Goal: Task Accomplishment & Management: Use online tool/utility

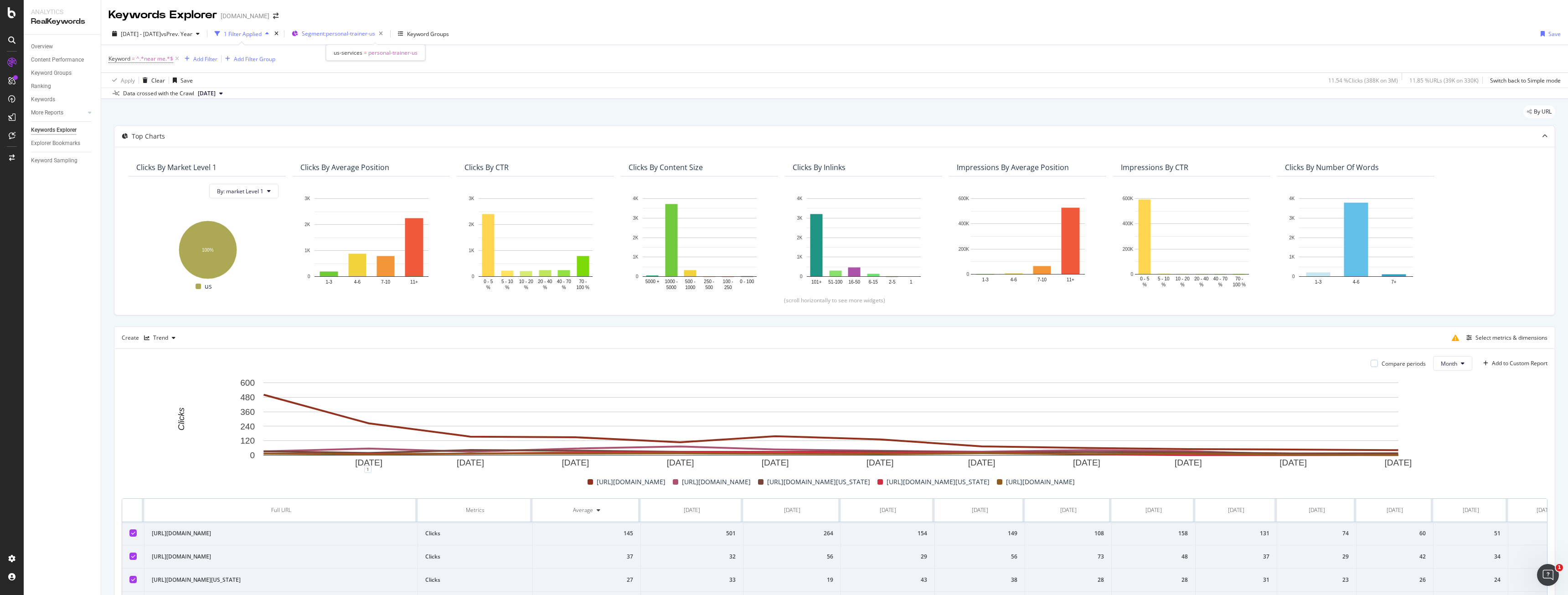
click at [375, 36] on span "Segment: personal-trainer-us" at bounding box center [338, 34] width 73 height 8
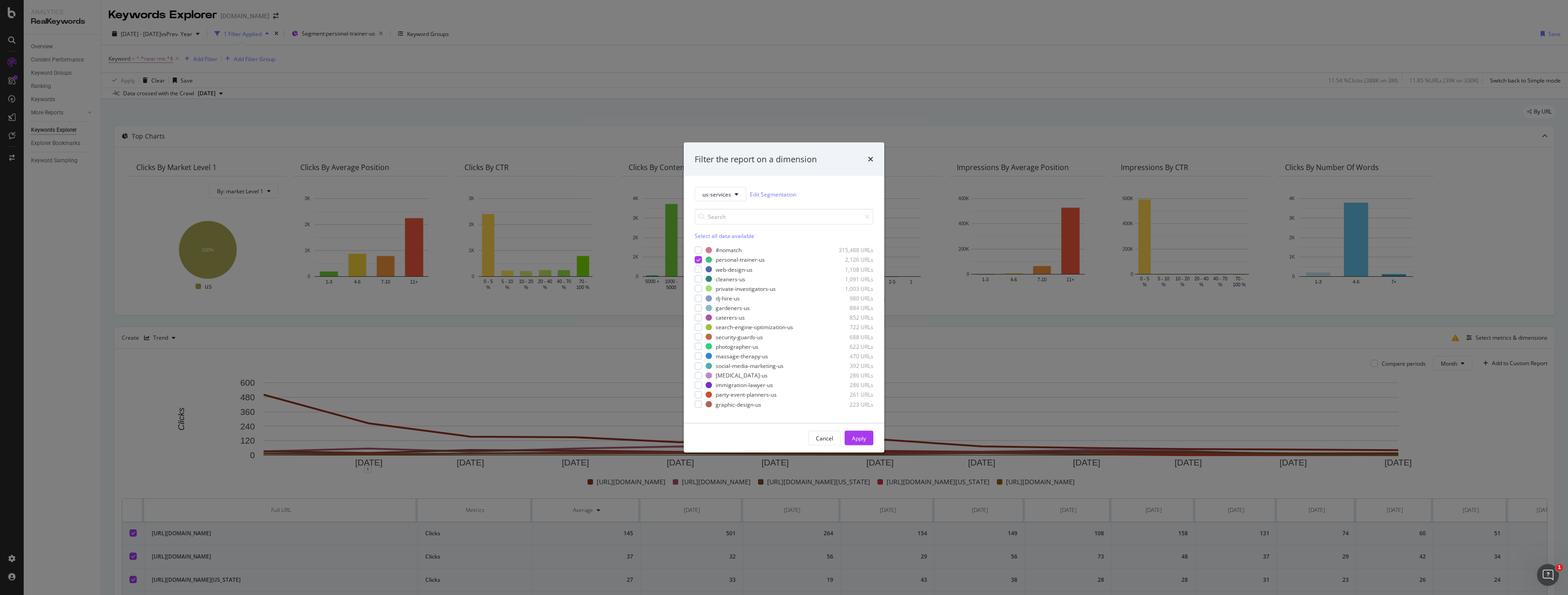
click at [878, 164] on div "Filter the report on a dimension" at bounding box center [783, 159] width 201 height 34
click at [873, 158] on div "Filter the report on a dimension" at bounding box center [783, 159] width 201 height 34
click at [873, 158] on icon "times" at bounding box center [871, 159] width 5 height 7
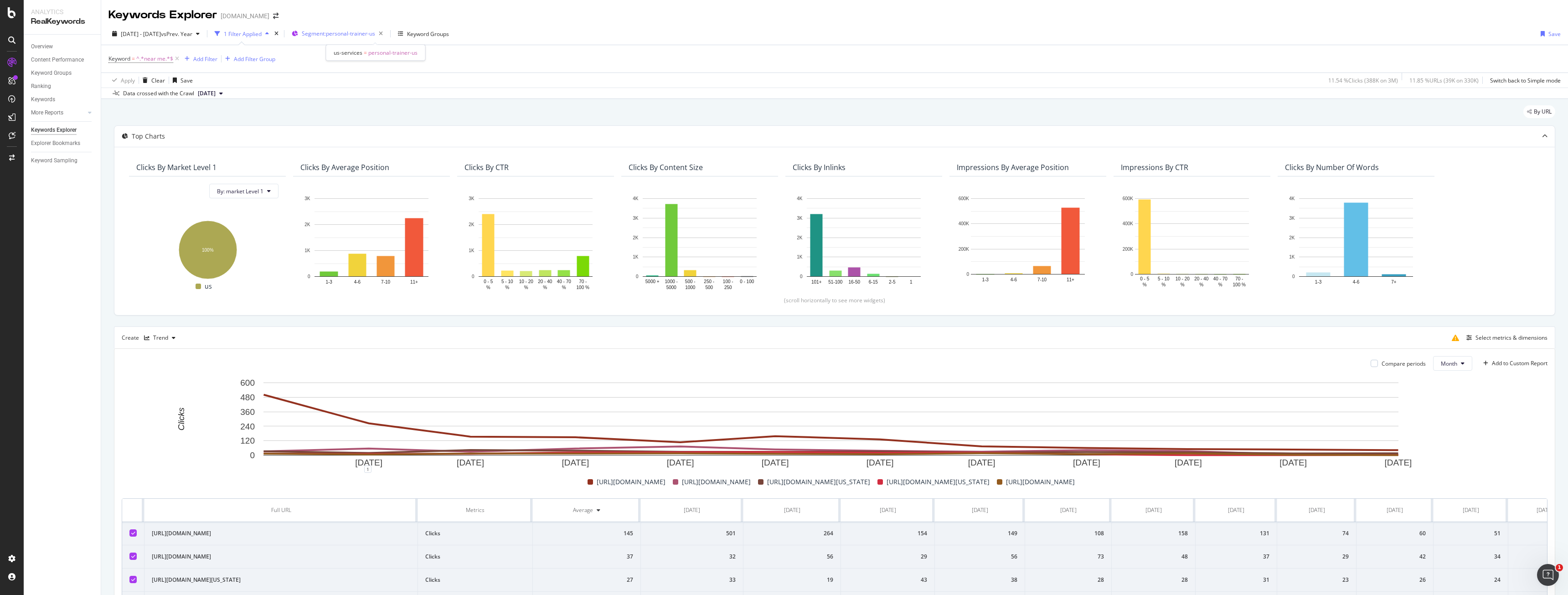
click at [375, 30] on span "Segment: personal-trainer-us" at bounding box center [338, 34] width 73 height 8
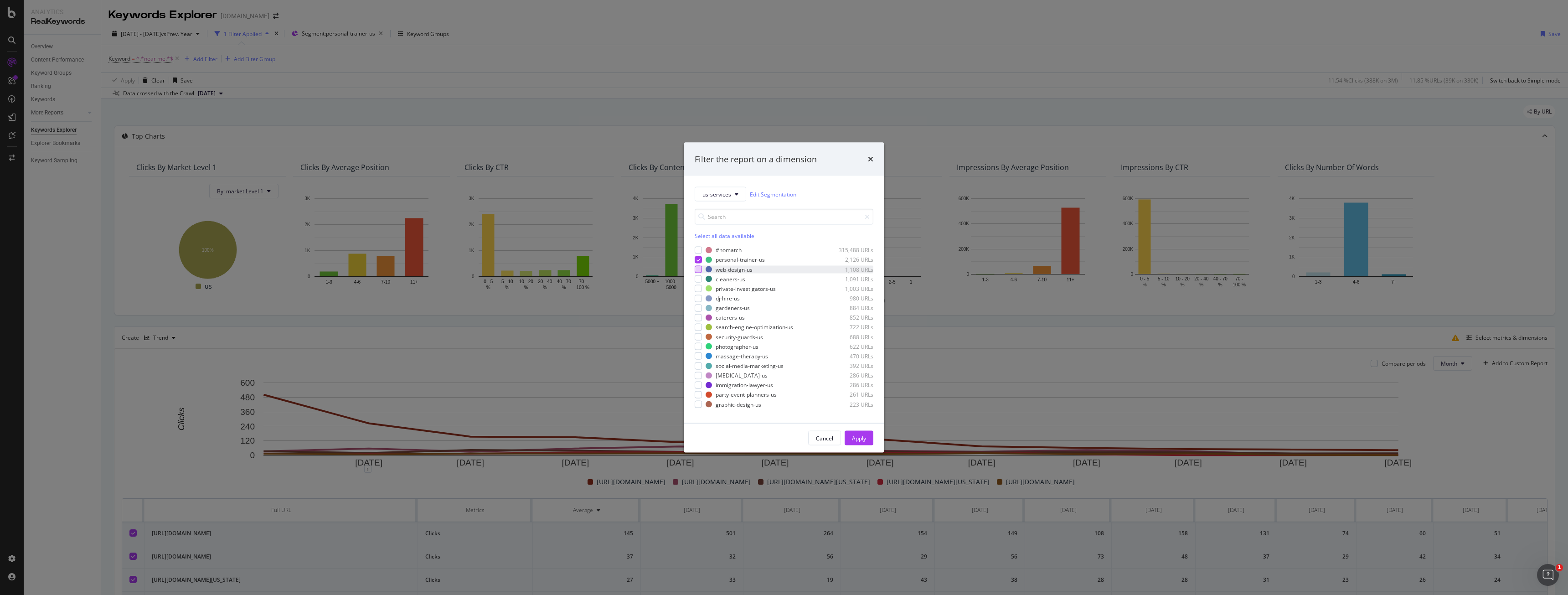
click at [697, 267] on div "modal" at bounding box center [698, 269] width 7 height 7
click at [699, 280] on div "modal" at bounding box center [698, 279] width 7 height 7
click at [699, 292] on div "modal" at bounding box center [698, 288] width 7 height 7
click at [699, 300] on div "modal" at bounding box center [698, 298] width 7 height 7
click at [705, 306] on div "gardeners-us 884 URLs" at bounding box center [784, 308] width 179 height 8
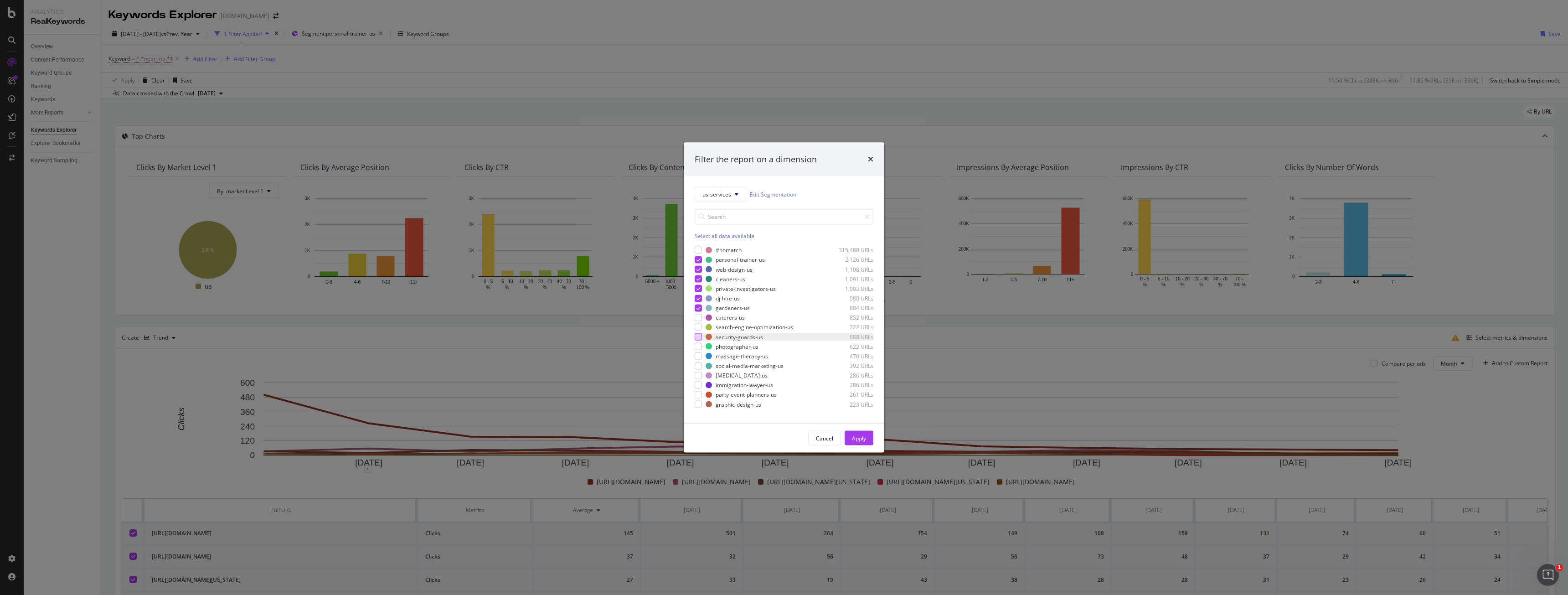
click at [698, 337] on div "modal" at bounding box center [698, 336] width 7 height 7
click at [862, 441] on div "Apply" at bounding box center [859, 438] width 14 height 8
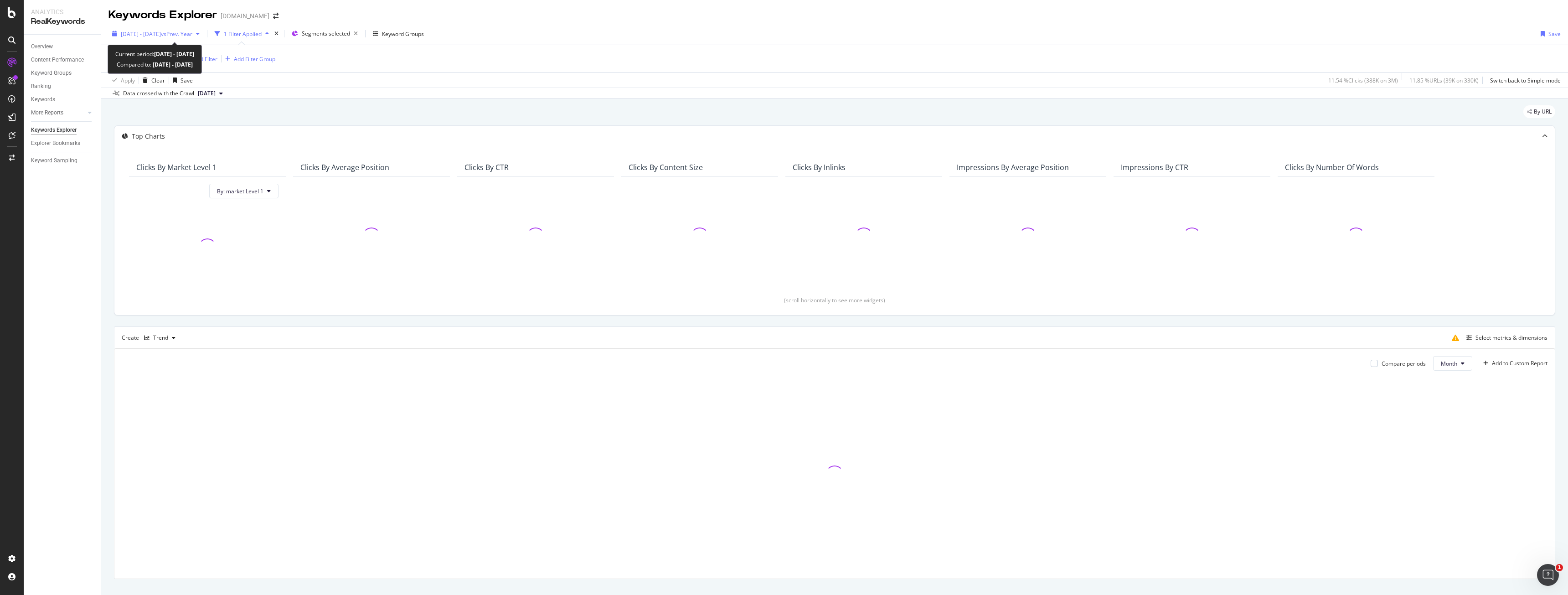
click at [193, 36] on span "vs Prev. Year" at bounding box center [177, 34] width 32 height 8
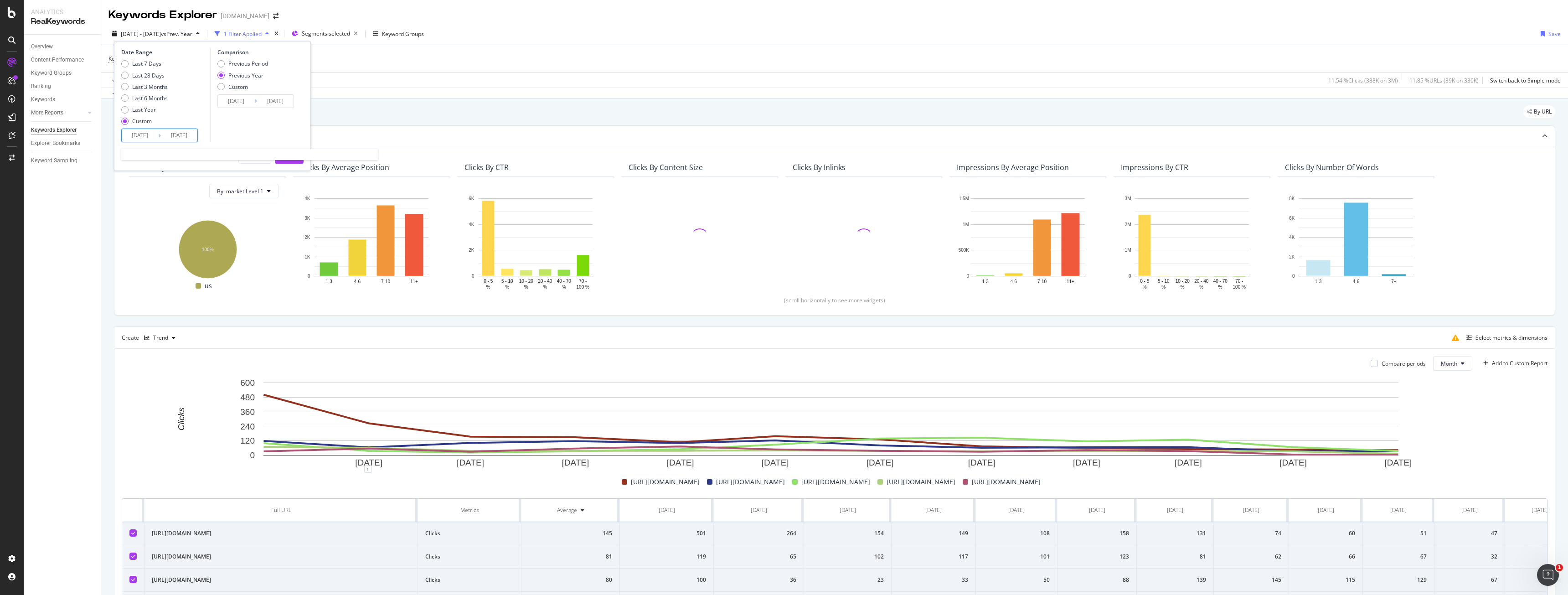
click at [150, 138] on input "2024/10/01" at bounding box center [140, 135] width 36 height 13
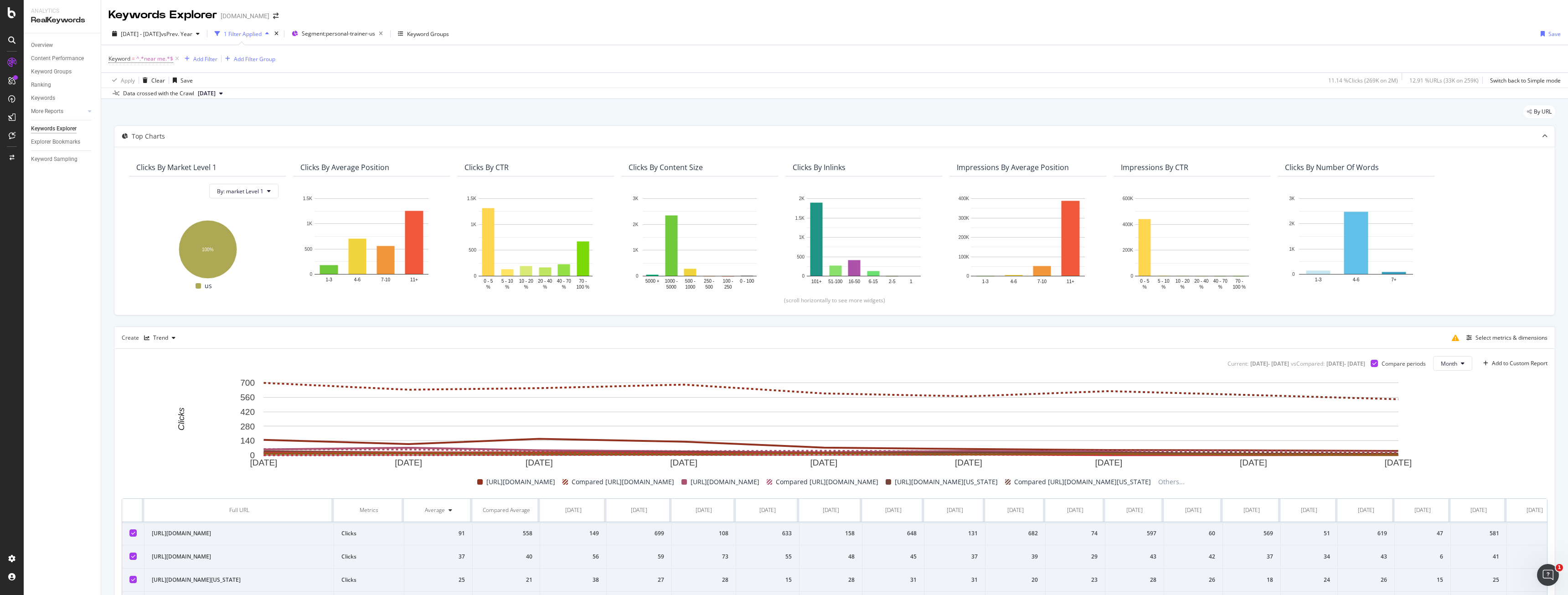
scroll to position [0, 85]
click at [356, 35] on span "Segment: personal-trainer-us" at bounding box center [338, 34] width 73 height 8
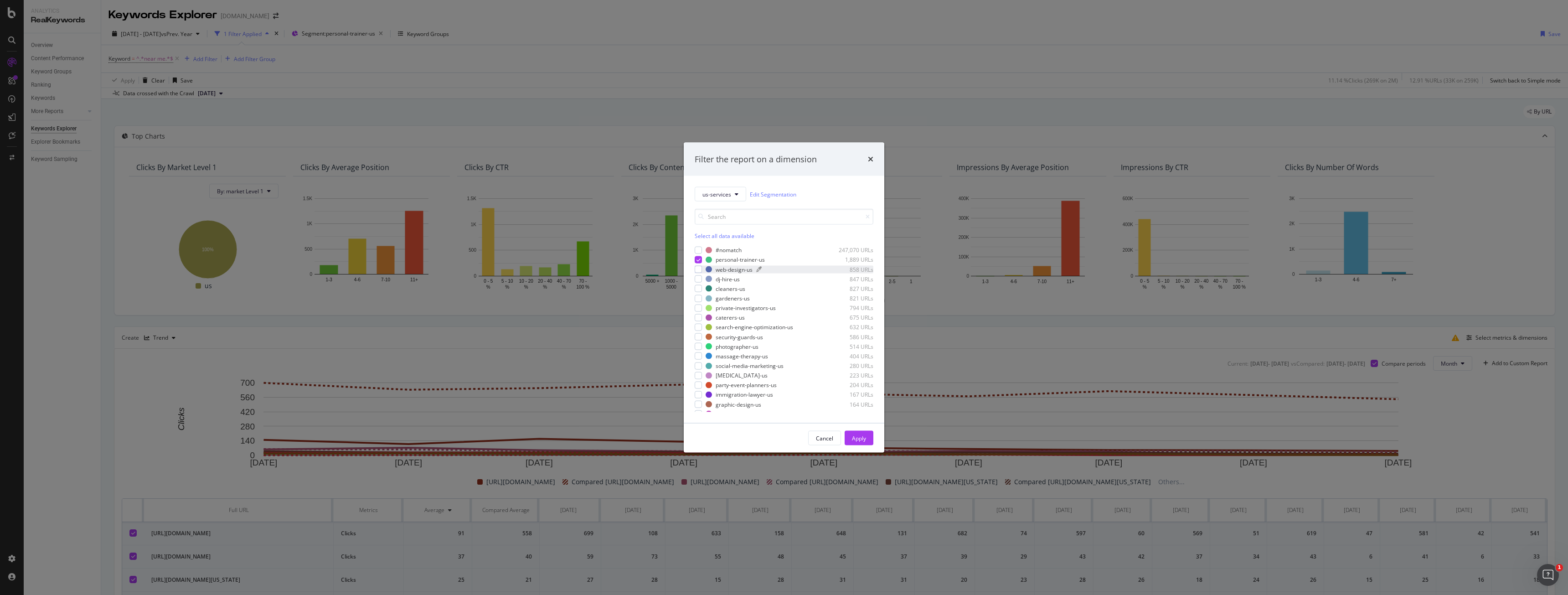
click at [705, 273] on div "web-design-us 858 URLs" at bounding box center [789, 269] width 168 height 8
click at [702, 281] on div "dj-hire-us 847 URLs" at bounding box center [784, 279] width 179 height 8
click at [701, 286] on div "modal" at bounding box center [698, 288] width 7 height 7
click at [702, 295] on div "gardeners-us 821 URLs" at bounding box center [784, 299] width 179 height 8
click at [702, 310] on div "private-investigators-us 794 URLs" at bounding box center [784, 308] width 179 height 8
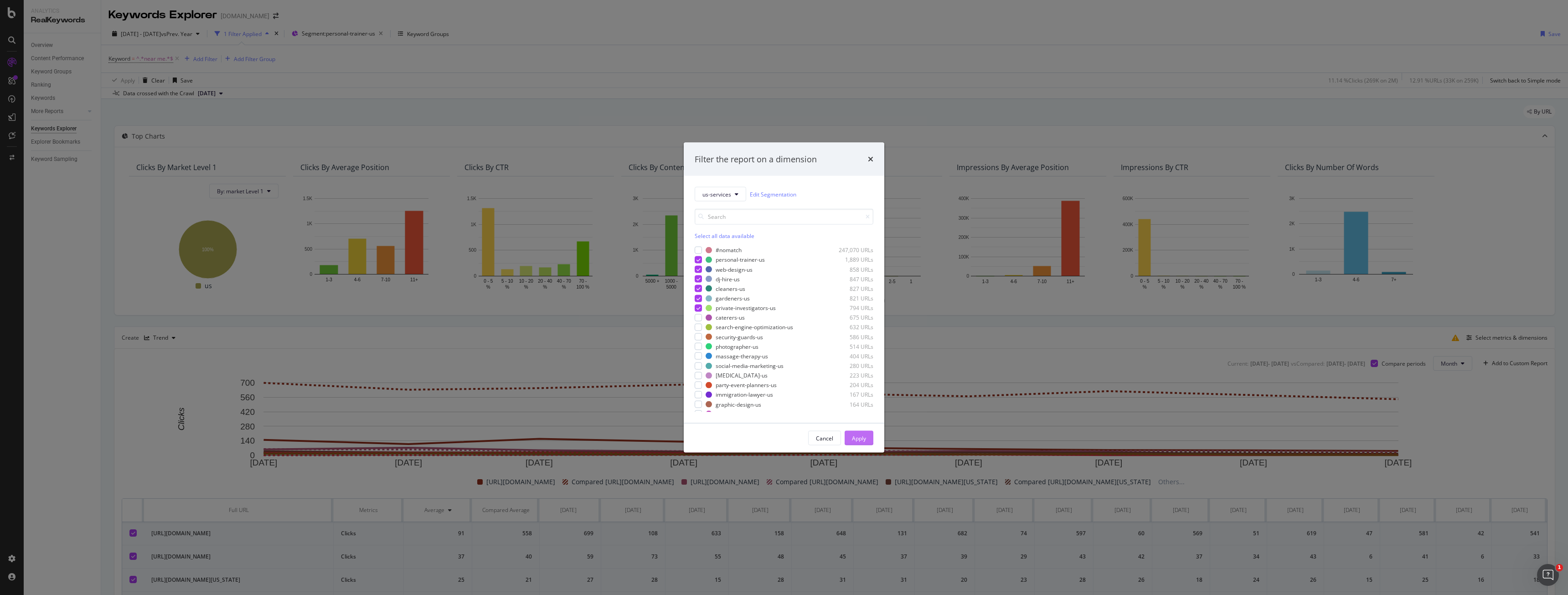
click at [865, 443] on div "Apply" at bounding box center [859, 438] width 14 height 13
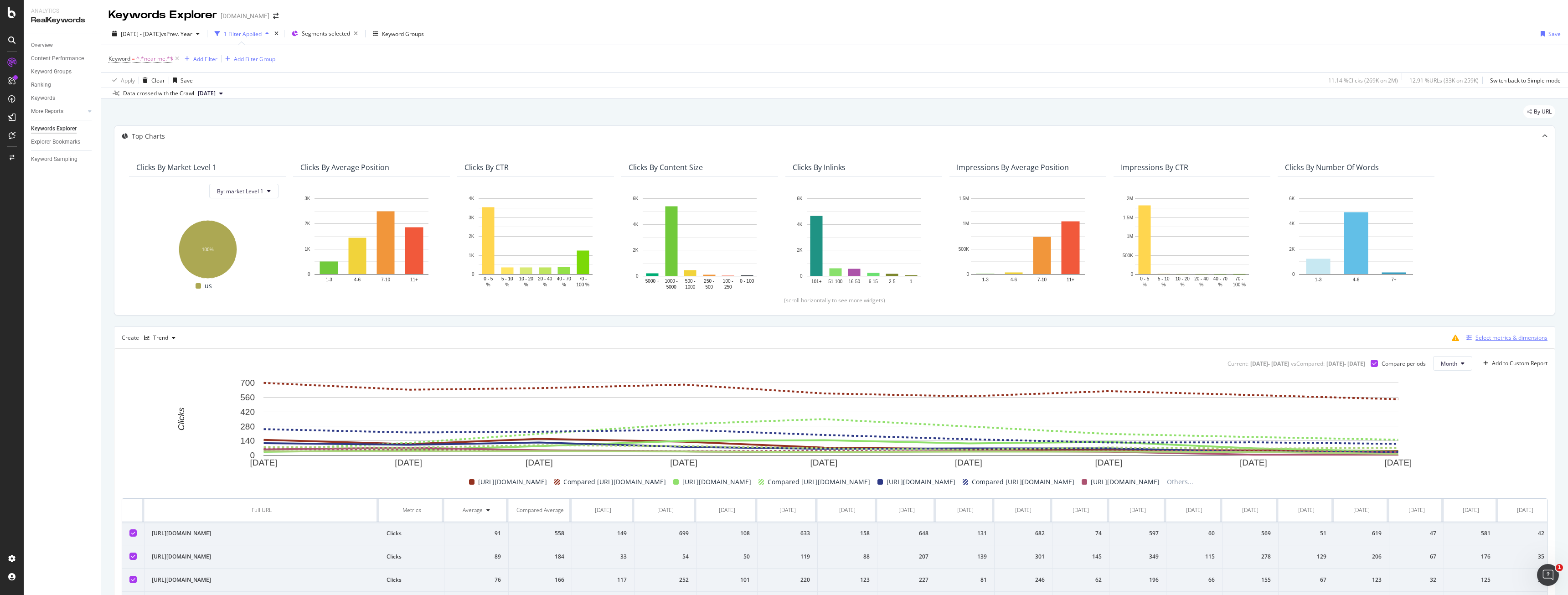
click at [1486, 338] on div "Select metrics & dimensions" at bounding box center [1511, 338] width 72 height 8
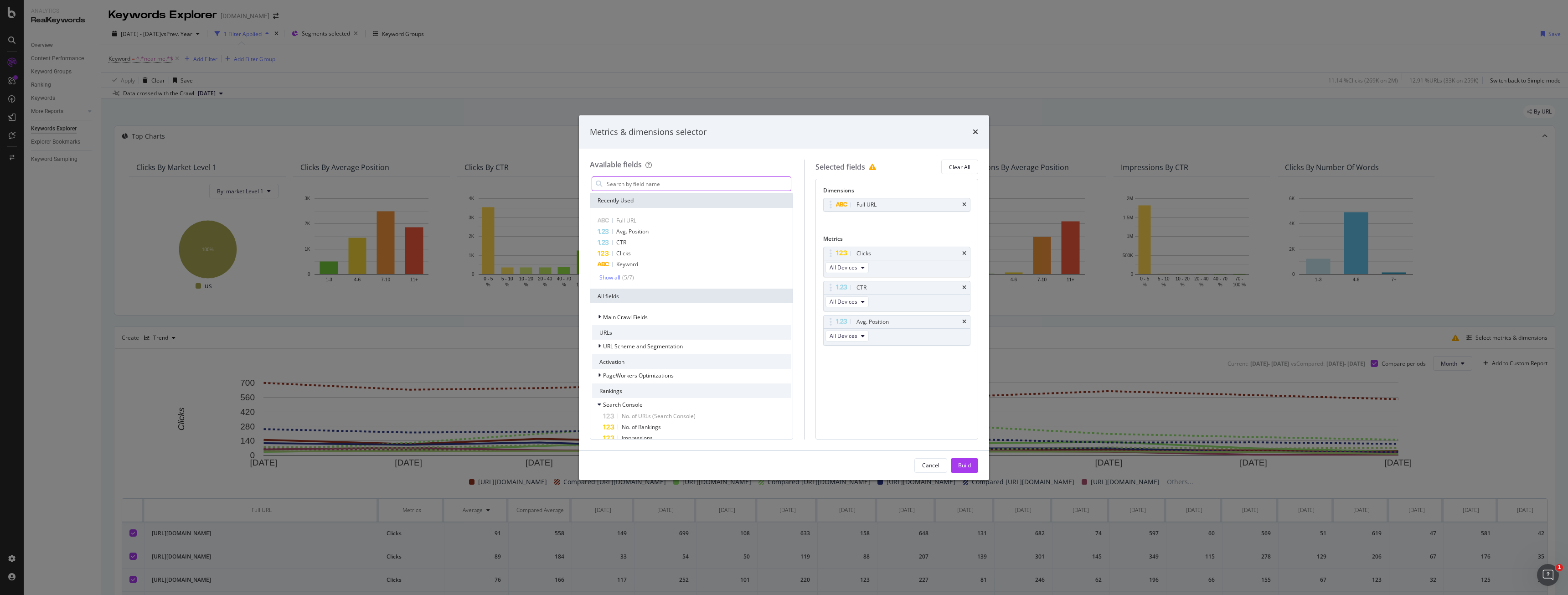
click at [705, 177] on input "modal" at bounding box center [698, 183] width 185 height 13
click at [703, 185] on input "modal" at bounding box center [698, 183] width 185 height 13
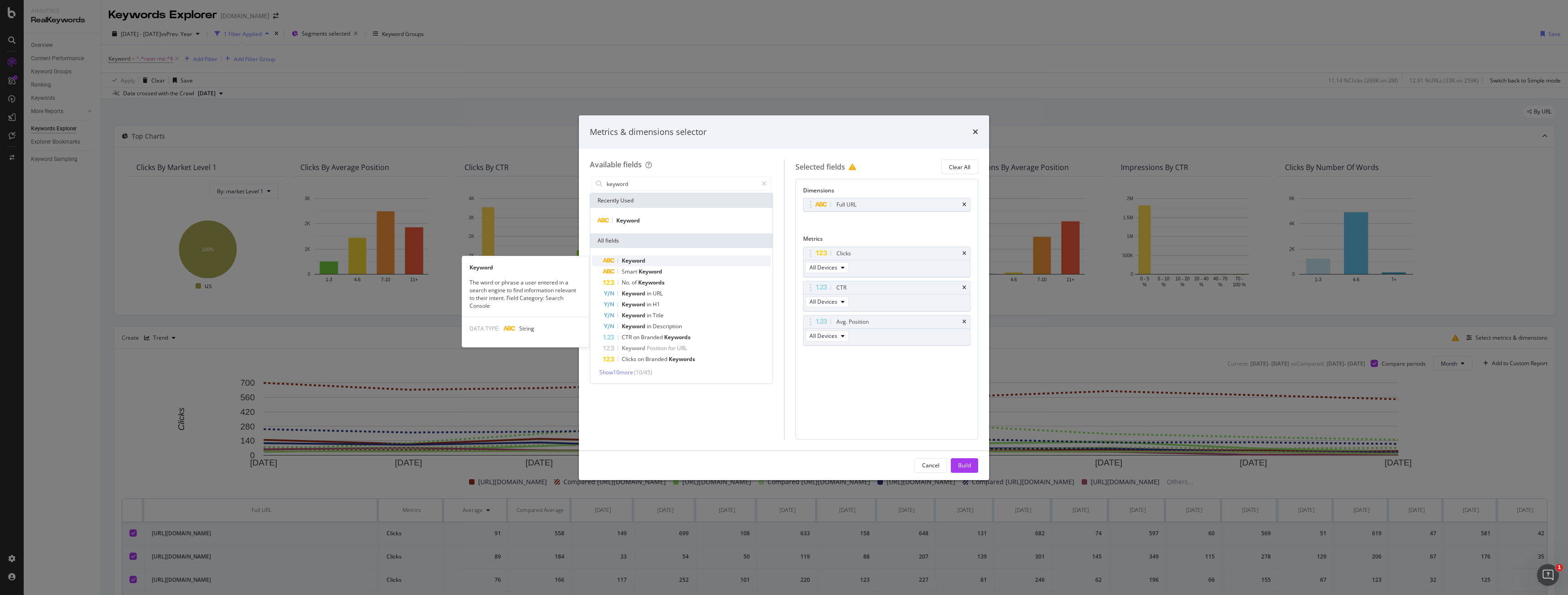
type input "keyword"
click at [637, 262] on span "Keyword" at bounding box center [633, 261] width 23 height 8
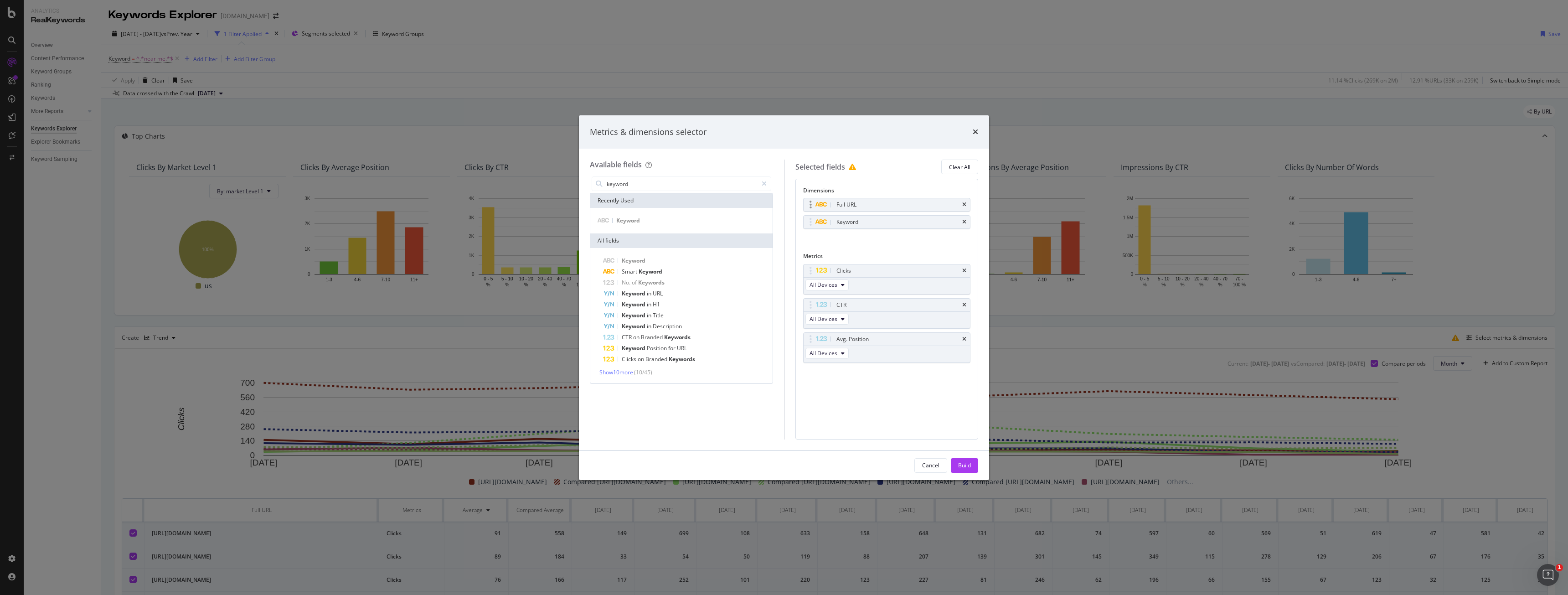
click at [967, 206] on div "Full URL" at bounding box center [887, 204] width 167 height 13
click at [965, 204] on icon "times" at bounding box center [964, 205] width 4 height 5
click at [958, 462] on div "Build" at bounding box center [964, 465] width 13 height 8
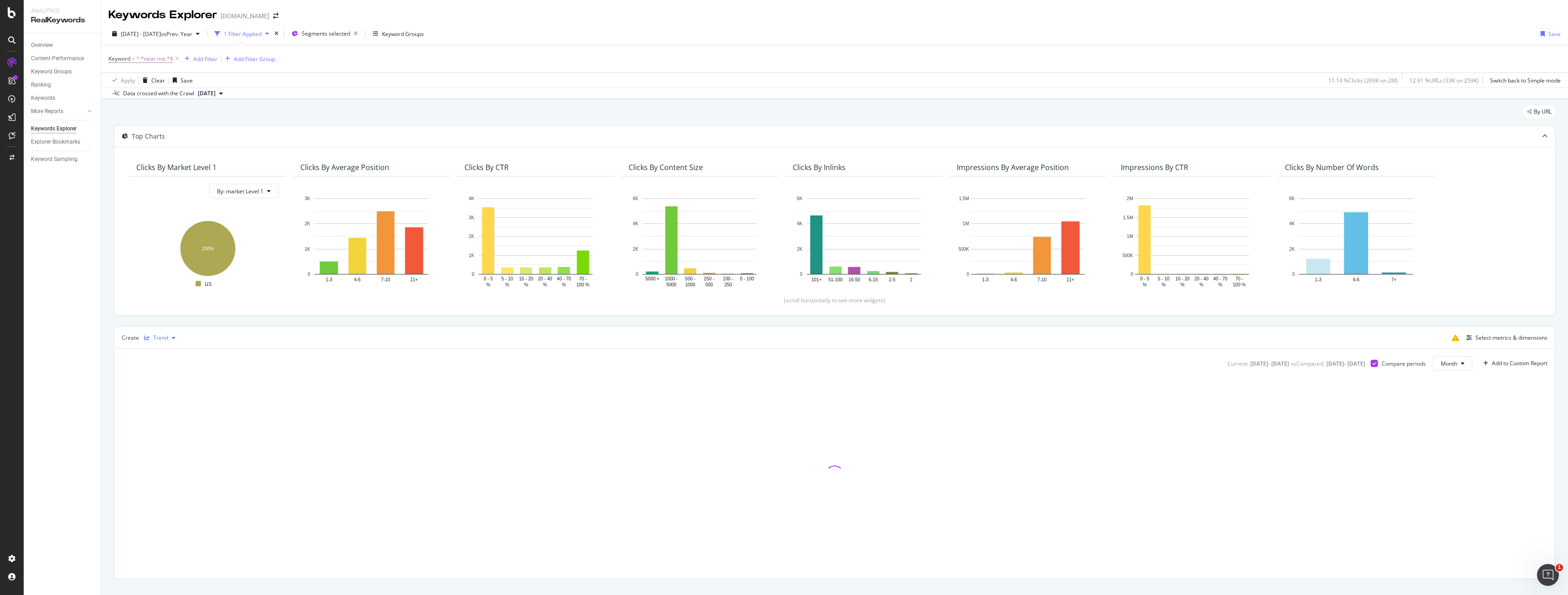
click at [168, 336] on div "button" at bounding box center [174, 338] width 11 height 5
click at [170, 356] on div "Table" at bounding box center [169, 353] width 14 height 8
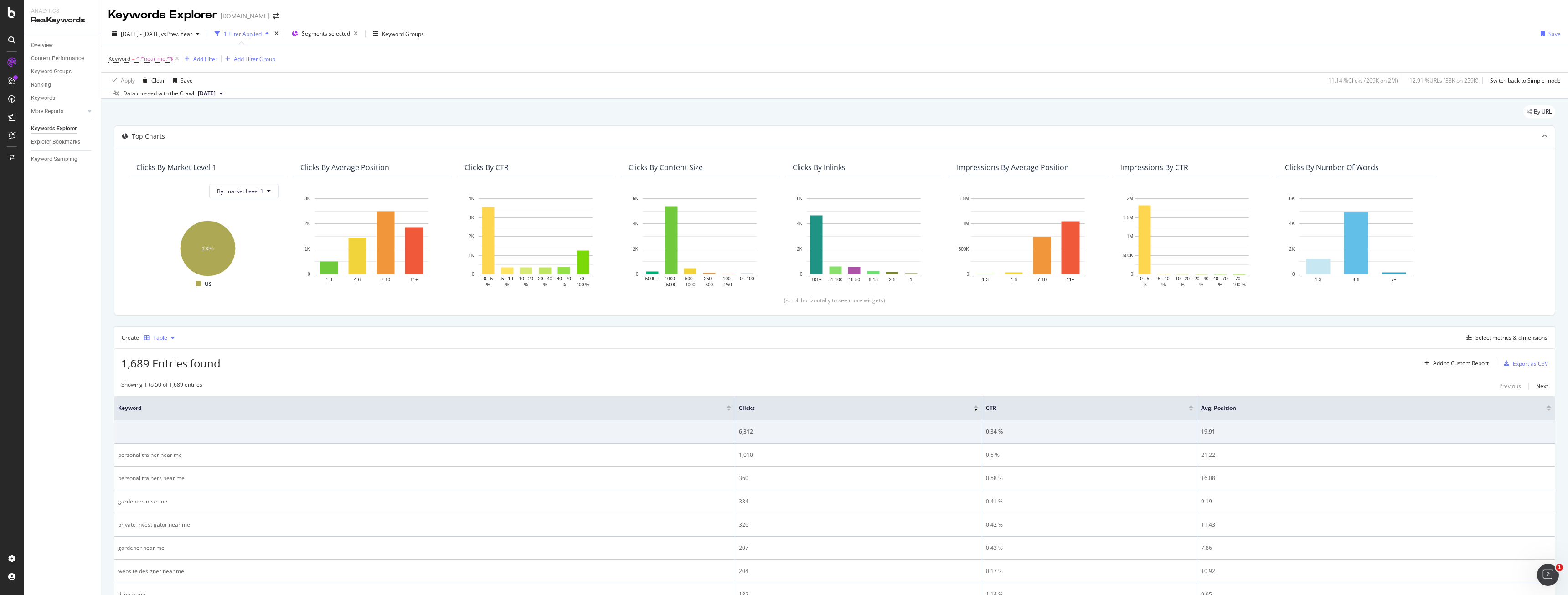
click at [156, 336] on div "Table" at bounding box center [160, 338] width 14 height 5
drag, startPoint x: 771, startPoint y: 387, endPoint x: 1055, endPoint y: 383, distance: 284.0
click at [786, 387] on div "Showing 1 to 50 of 1,689 entries Previous Next" at bounding box center [834, 386] width 1440 height 11
click at [1512, 340] on div "Select metrics & dimensions" at bounding box center [1511, 338] width 72 height 8
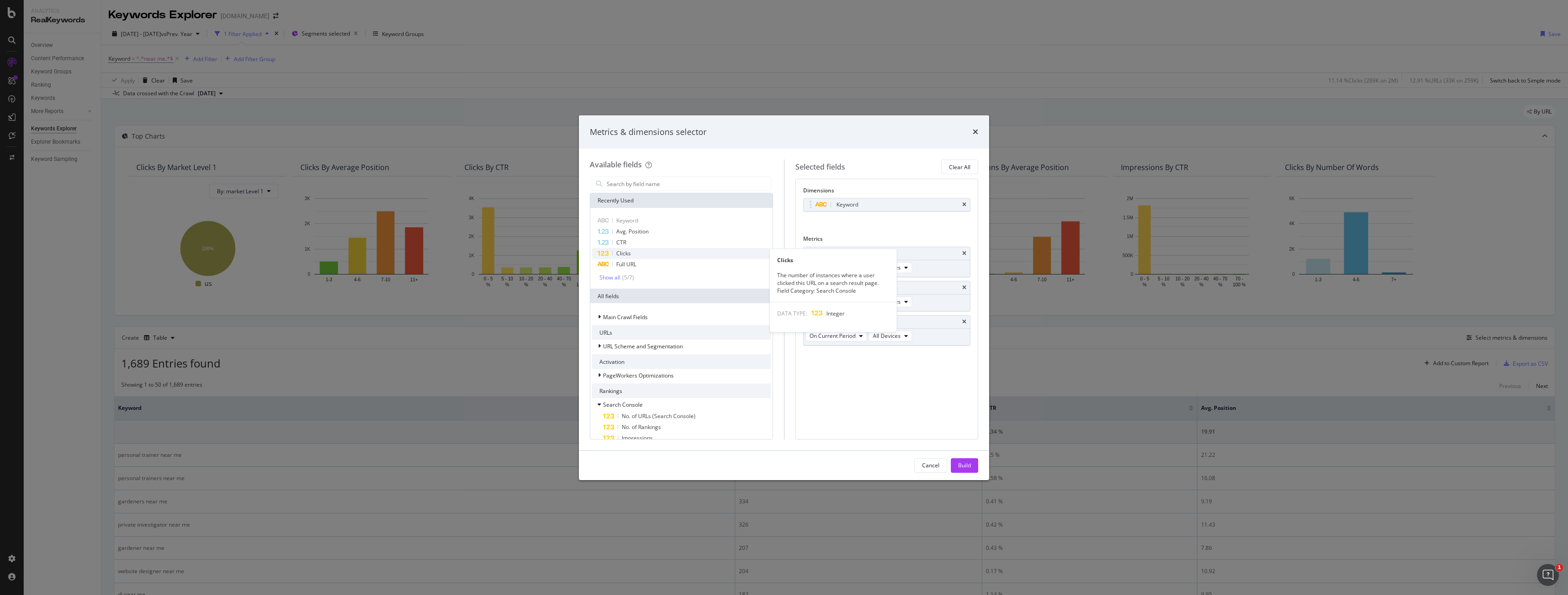
click at [650, 253] on div "Clicks" at bounding box center [681, 253] width 179 height 11
click at [966, 289] on icon "times" at bounding box center [964, 287] width 4 height 5
click at [962, 461] on div "Build" at bounding box center [964, 465] width 13 height 13
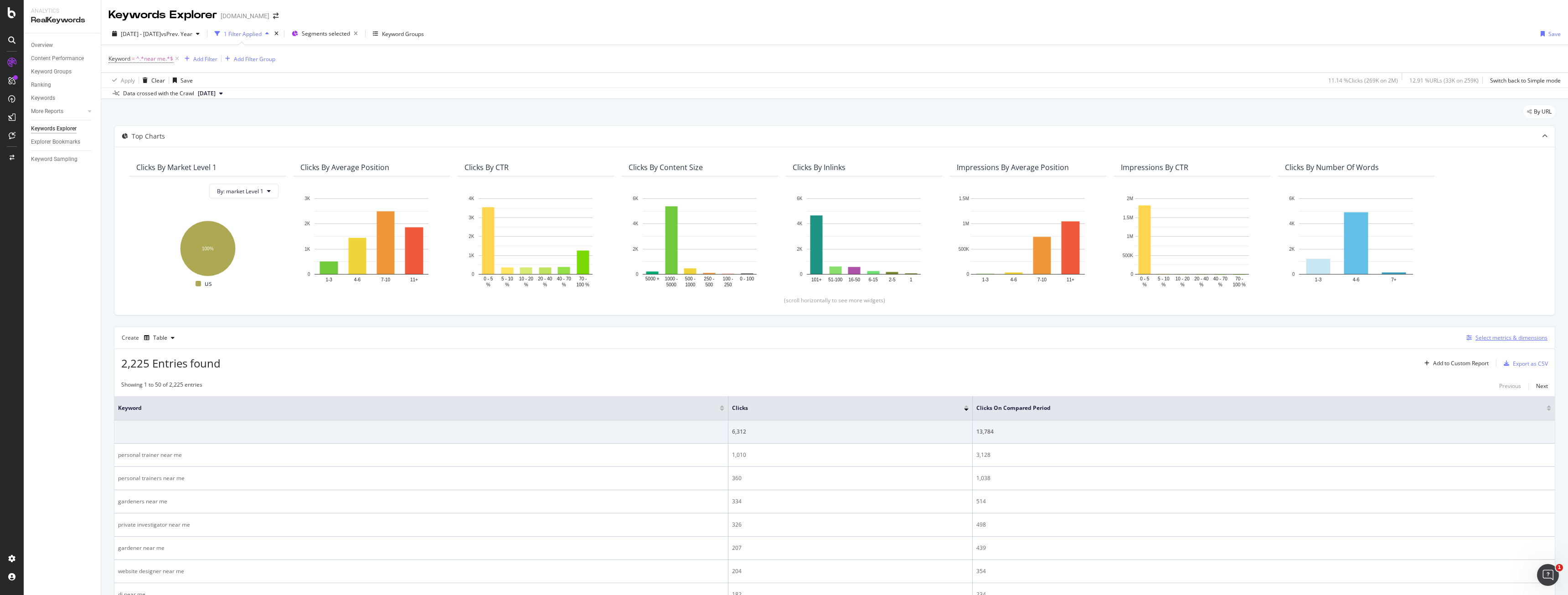
click at [1498, 337] on div "Select metrics & dimensions" at bounding box center [1511, 338] width 72 height 8
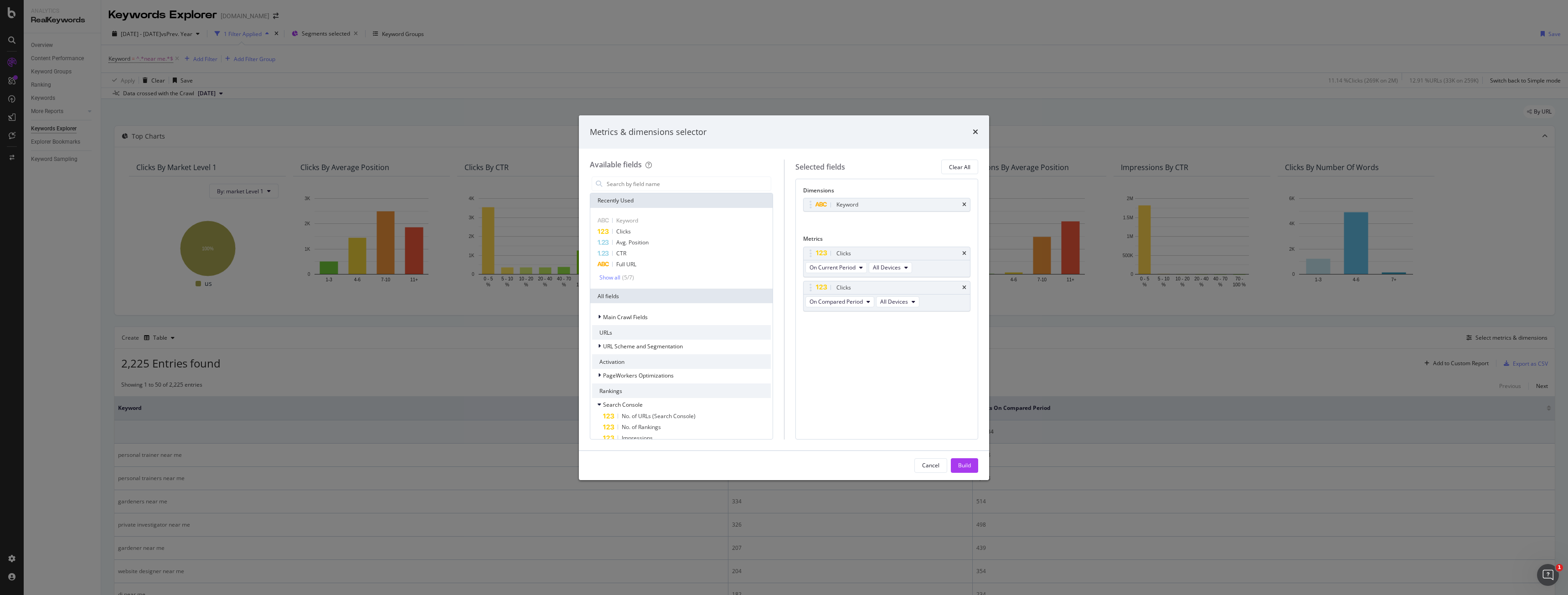
click at [938, 457] on div "Cancel Build" at bounding box center [783, 465] width 410 height 29
click at [921, 461] on button "Cancel" at bounding box center [930, 465] width 33 height 15
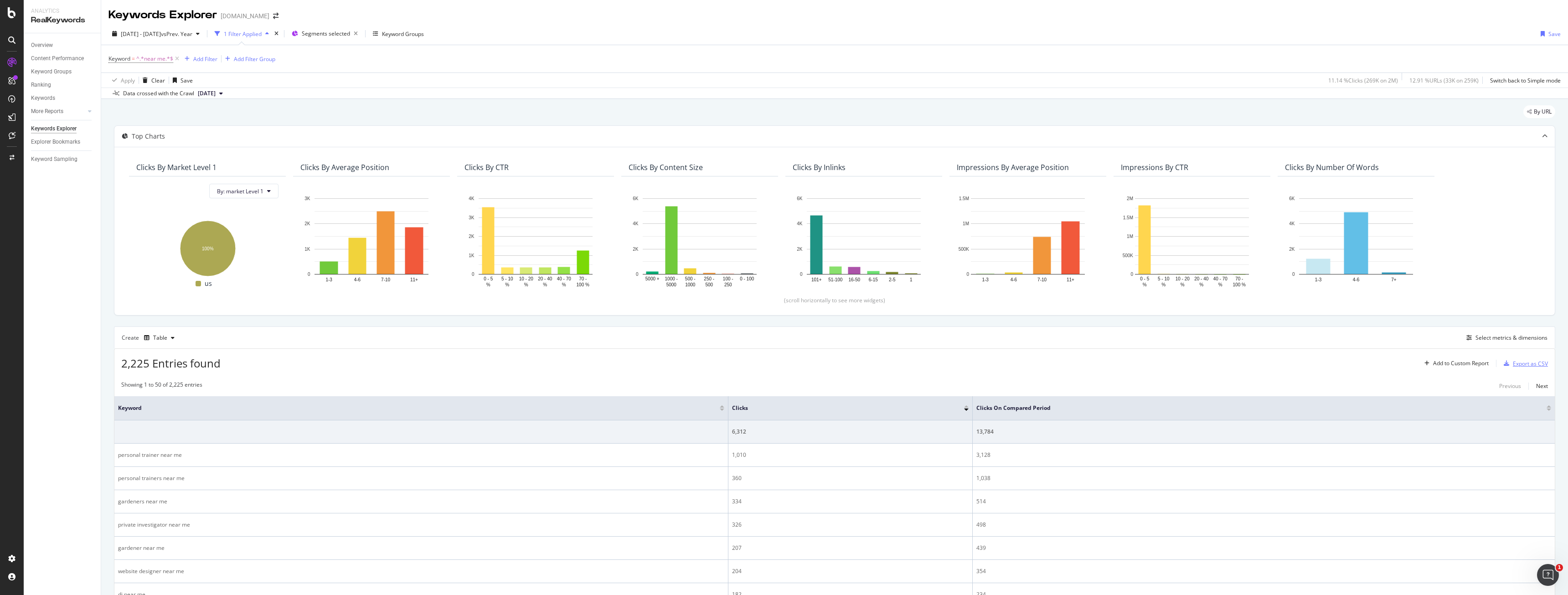
click at [1530, 361] on div "Export as CSV" at bounding box center [1530, 364] width 35 height 8
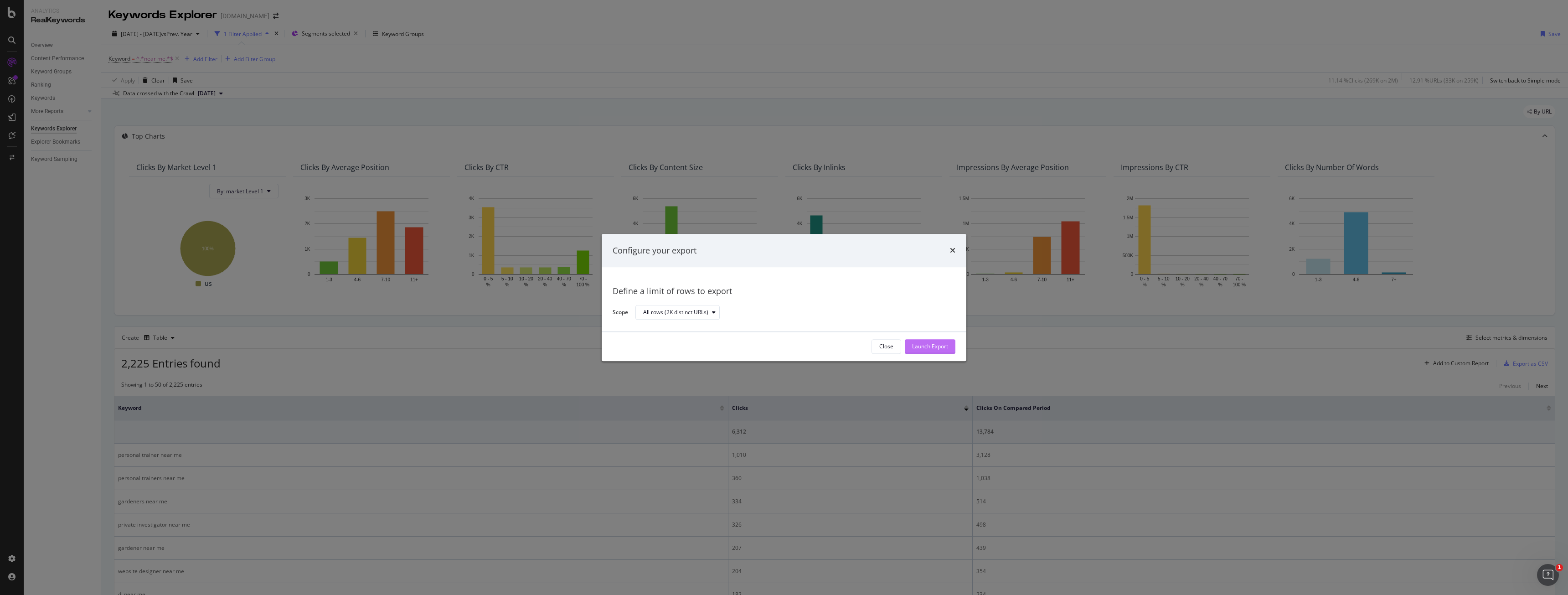
click at [934, 346] on div "Launch Export" at bounding box center [930, 347] width 36 height 8
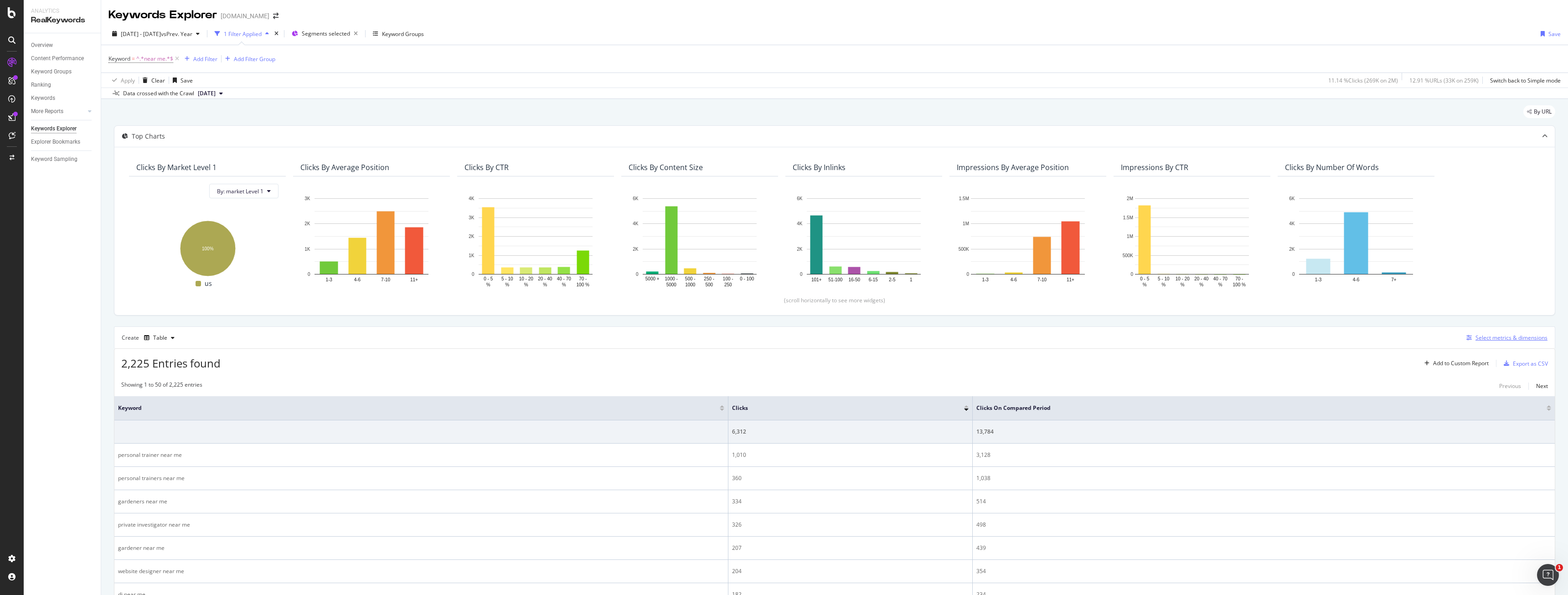
click at [1485, 336] on div "Select metrics & dimensions" at bounding box center [1511, 338] width 72 height 8
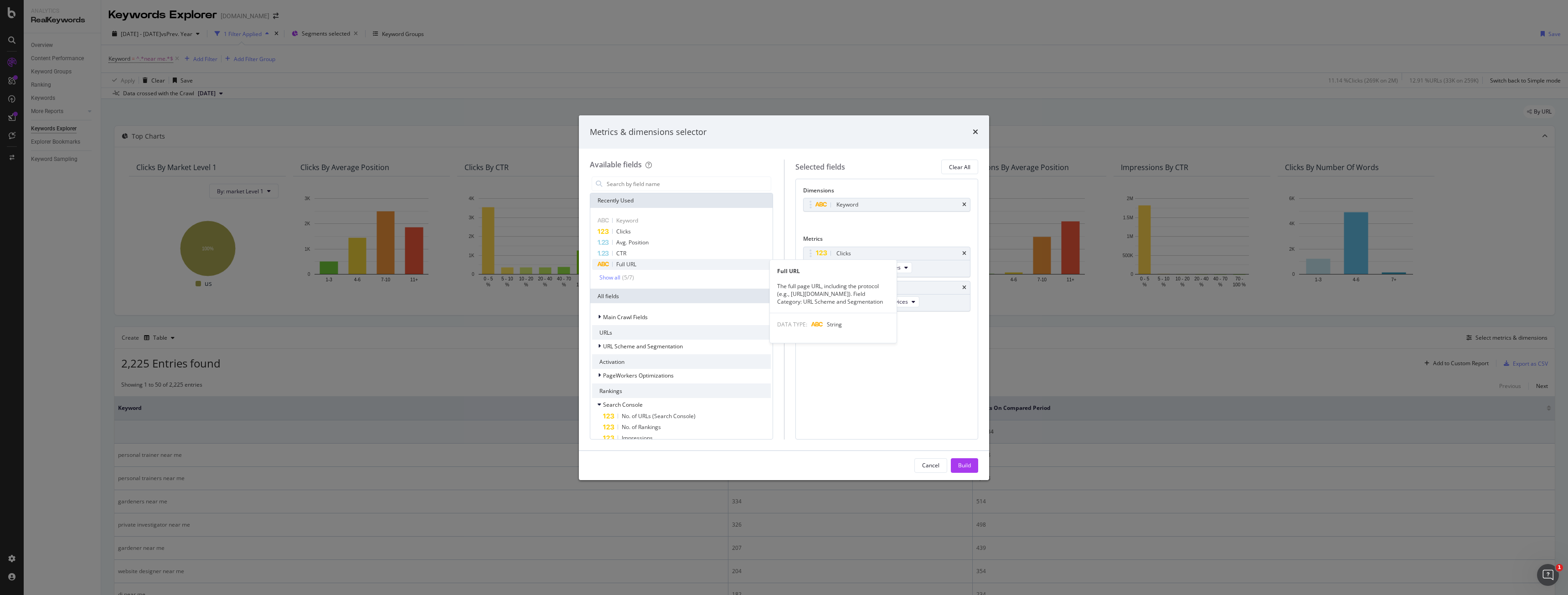
click at [642, 265] on div "Full URL" at bounding box center [681, 265] width 179 height 11
click at [965, 203] on icon "times" at bounding box center [964, 205] width 4 height 5
click at [687, 181] on input "modal" at bounding box center [688, 183] width 165 height 13
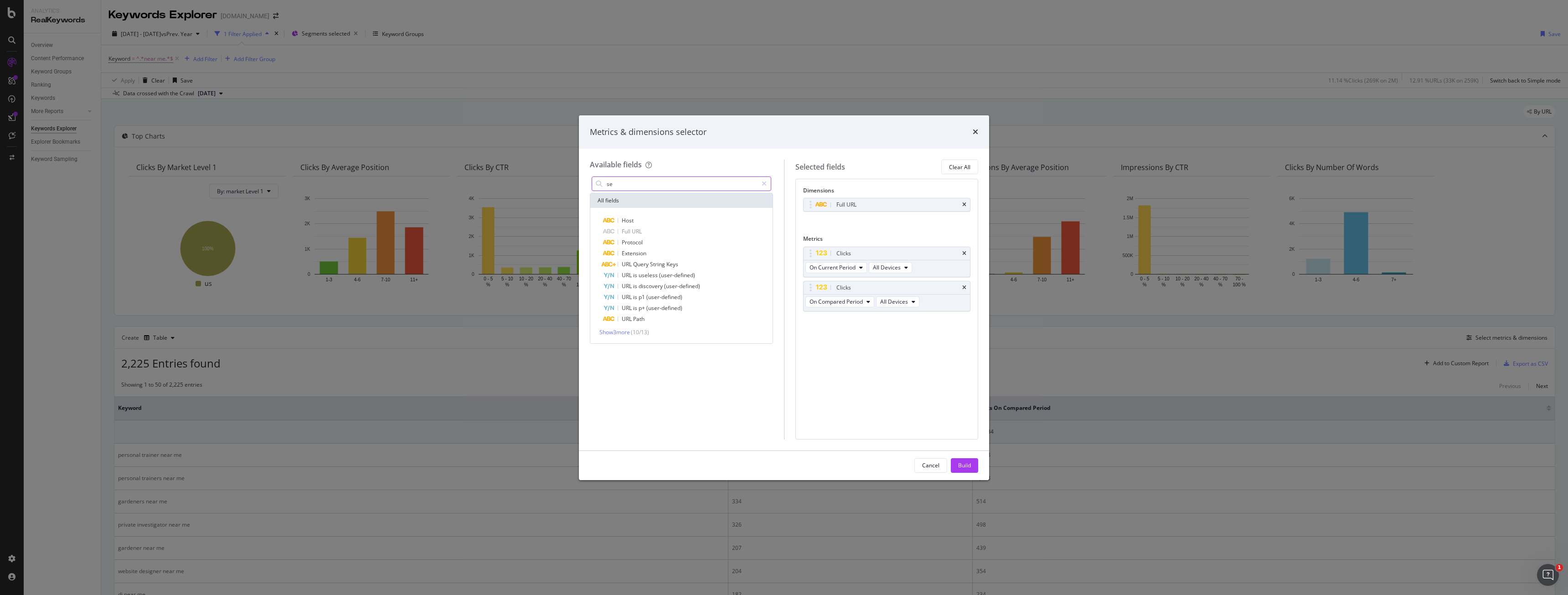
type input "s"
type input "c"
type input "g"
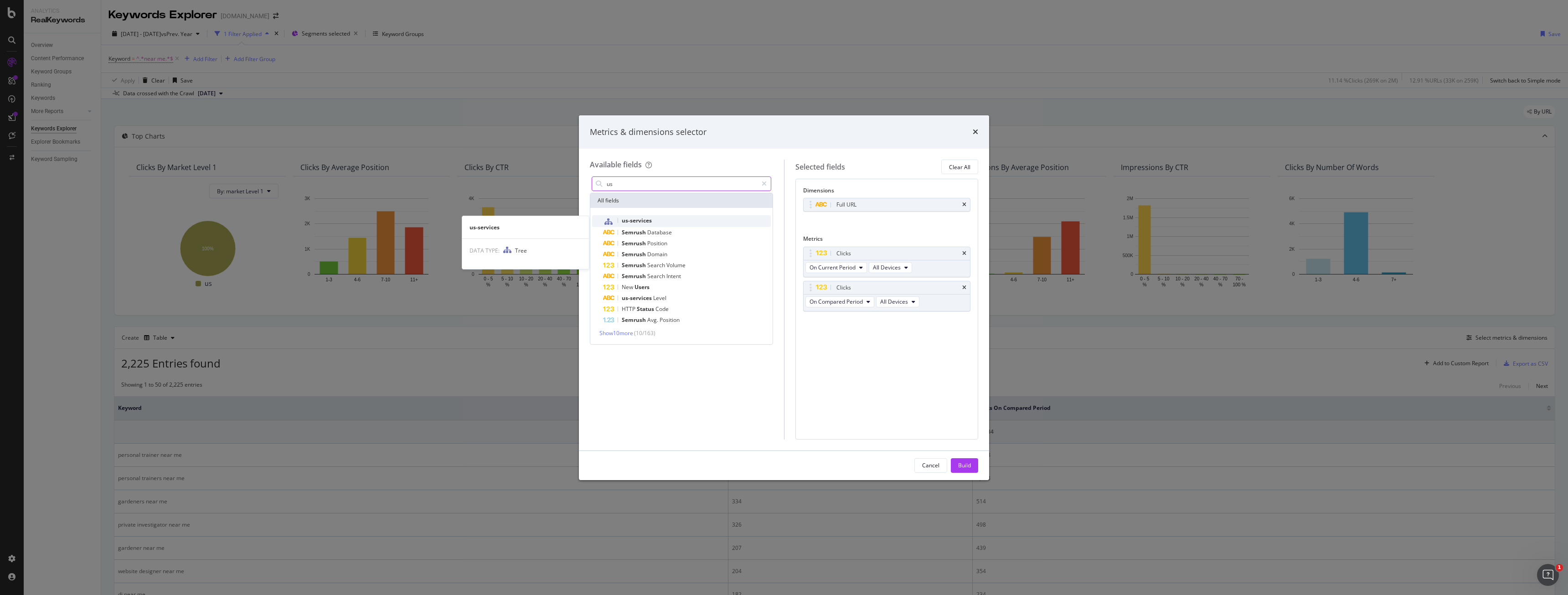
type input "us"
click at [669, 217] on div "us-services" at bounding box center [687, 221] width 168 height 12
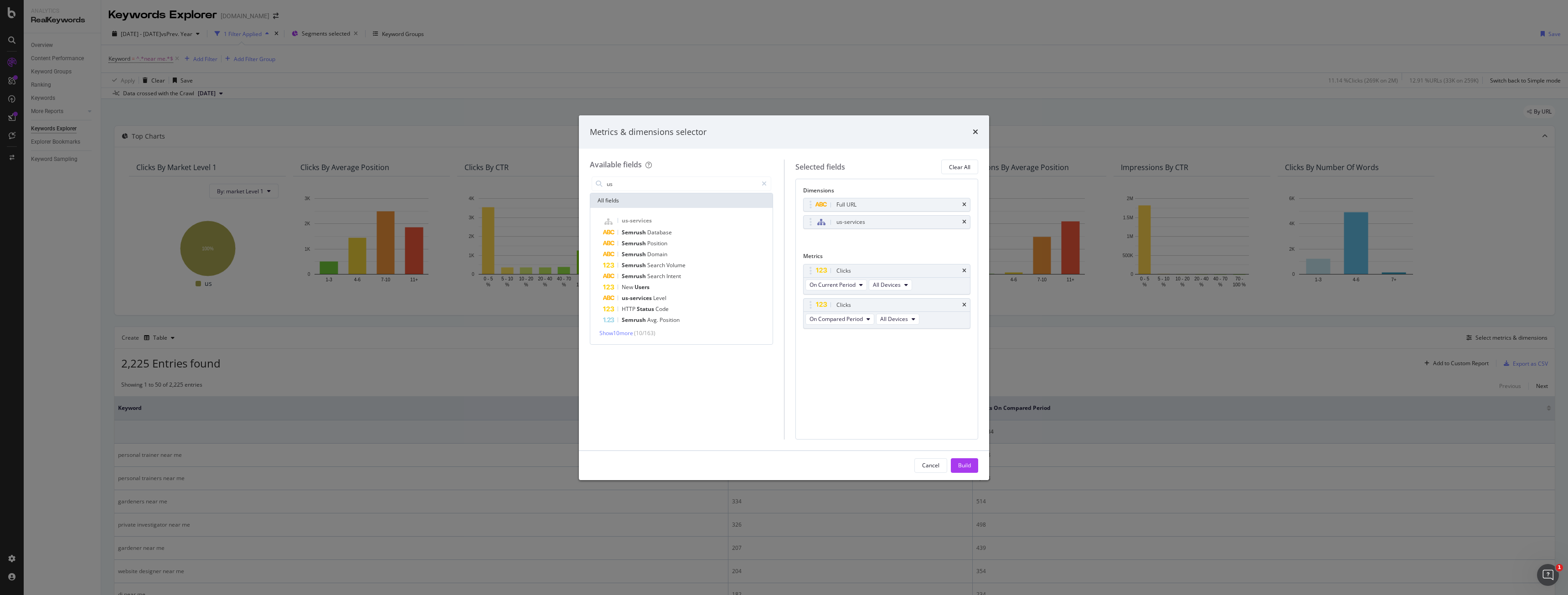
click at [973, 467] on button "Build" at bounding box center [964, 465] width 28 height 15
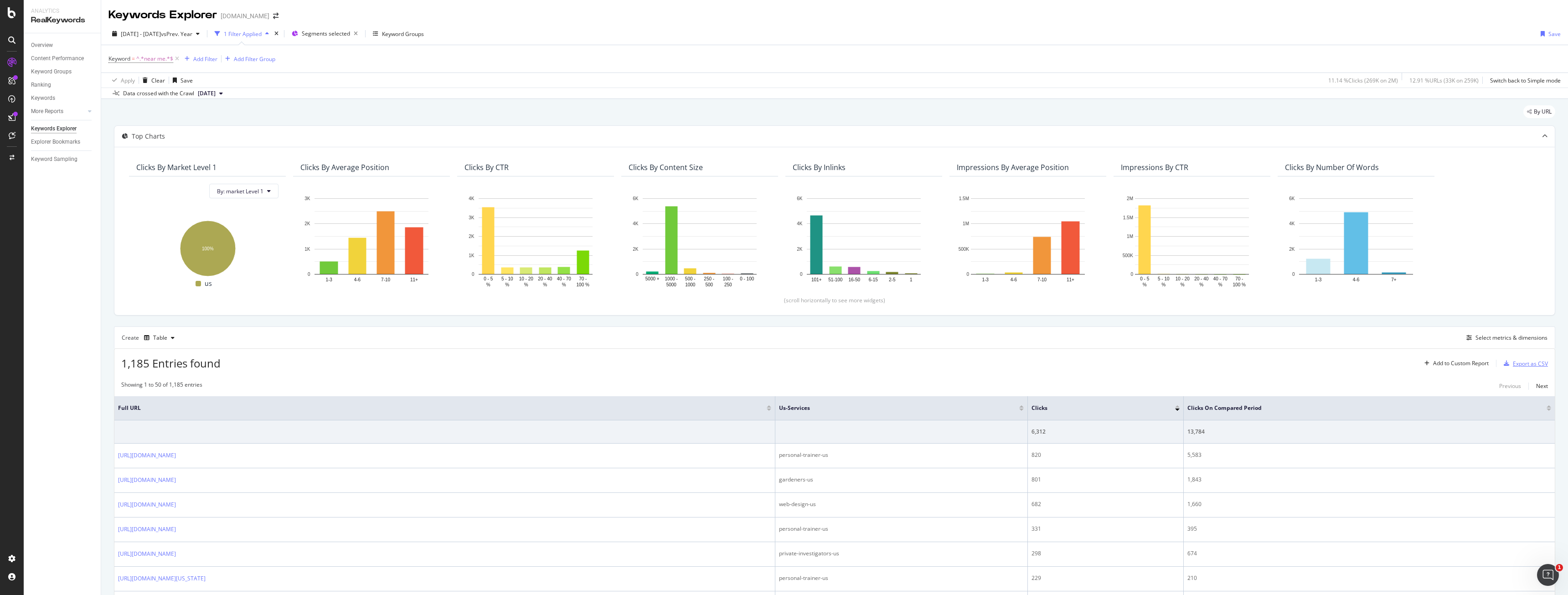
click at [1522, 362] on div "Export as CSV" at bounding box center [1530, 364] width 35 height 8
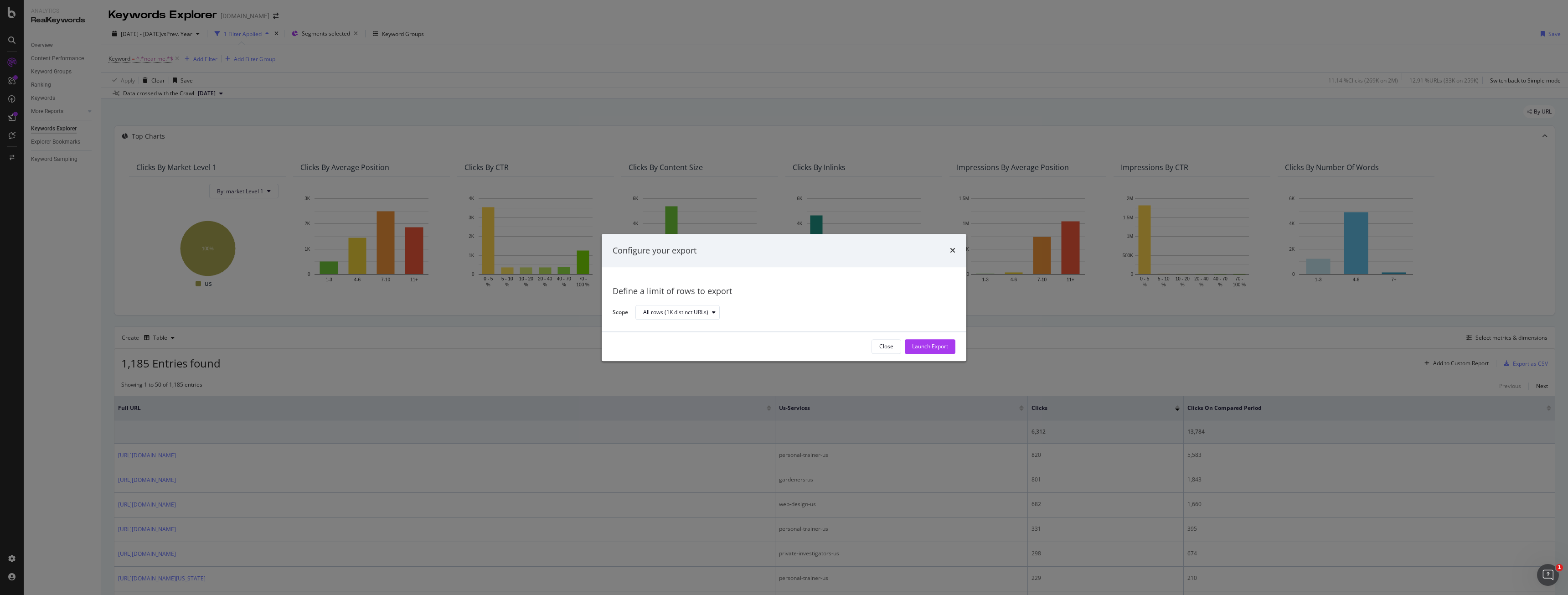
click at [938, 351] on div "Launch Export" at bounding box center [930, 347] width 36 height 13
